Goal: Navigation & Orientation: Go to known website

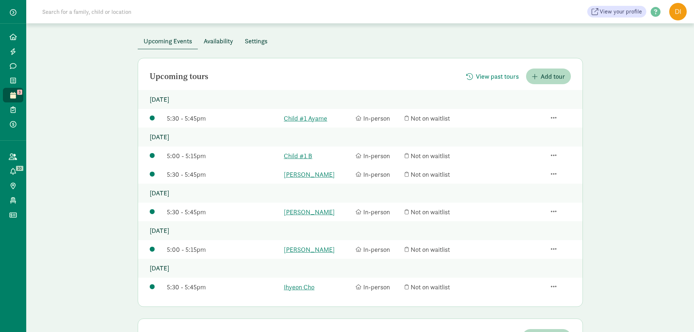
scroll to position [73, 0]
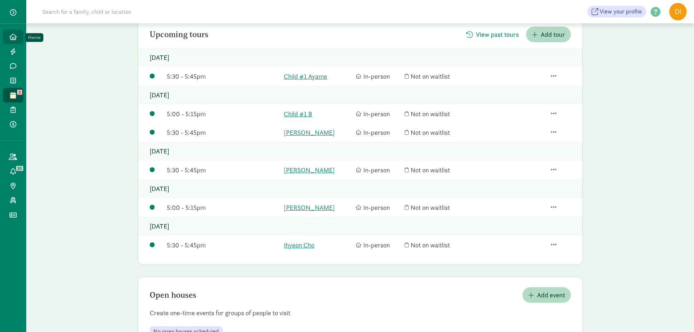
click at [14, 42] on link "Home" at bounding box center [13, 37] width 20 height 15
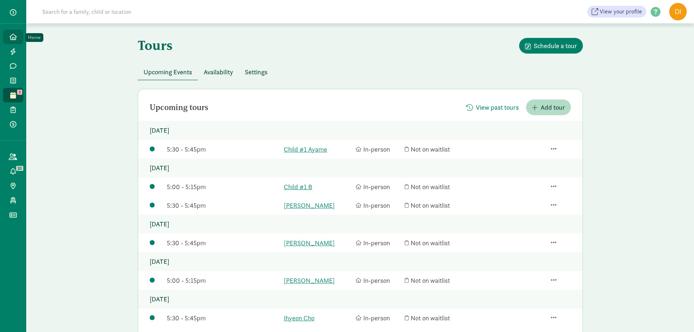
click at [15, 33] on link "Home" at bounding box center [13, 37] width 20 height 15
